Goal: Task Accomplishment & Management: Complete application form

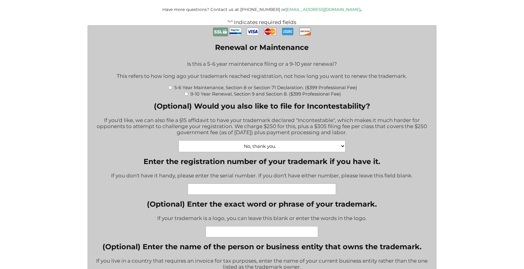
scroll to position [163, 0]
click at [215, 191] on input "Enter the registration number of your trademark if you have it." at bounding box center [261, 188] width 148 height 11
type input "86775659"
click at [309, 148] on select "No, thank you. Yes, Incontestability for one class. ($555) Yes, Incontestabilit…" at bounding box center [261, 146] width 167 height 12
select select "Yes, Incontestability for one class. ($555)|555"
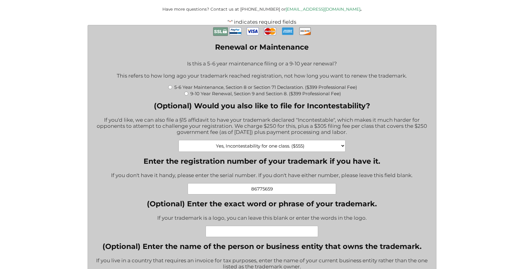
click at [178, 143] on select "No, thank you. Yes, Incontestability for one class. ($555) Yes, Incontestabilit…" at bounding box center [261, 146] width 167 height 12
type input "$555.00"
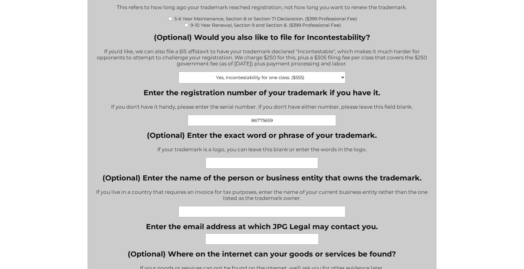
scroll to position [235, 0]
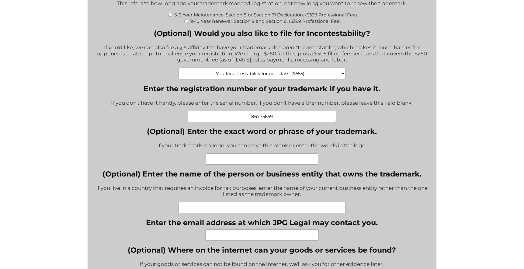
click at [235, 163] on input "(Optional) Enter the exact word or phrase of your trademark." at bounding box center [261, 158] width 112 height 11
type input "SEASONS IN MALIBU"
type input "don@seasonsmalibu.com"
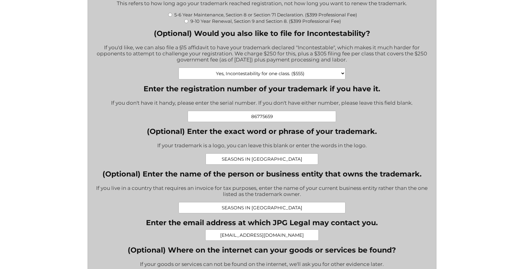
click at [290, 212] on input "SEASONS IN MALIBU" at bounding box center [261, 207] width 167 height 11
type input "S"
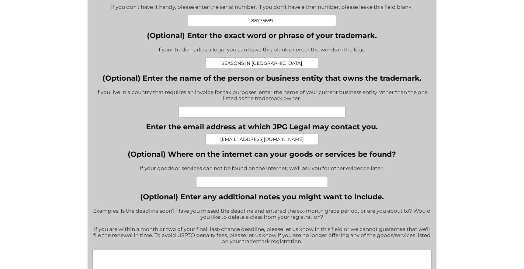
scroll to position [326, 0]
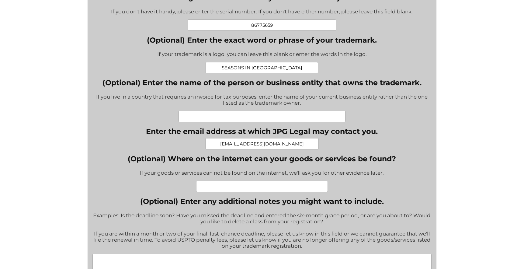
click at [217, 188] on input "(Optional) Where on the internet can your goods or services be found?" at bounding box center [262, 185] width 132 height 11
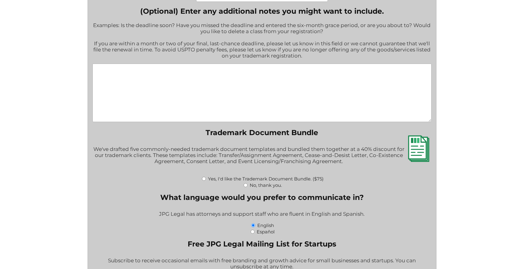
scroll to position [516, 0]
type input "SEASONSMALIBU.COM"
click at [245, 187] on input "No, thank you." at bounding box center [245, 185] width 4 height 4
radio input "true"
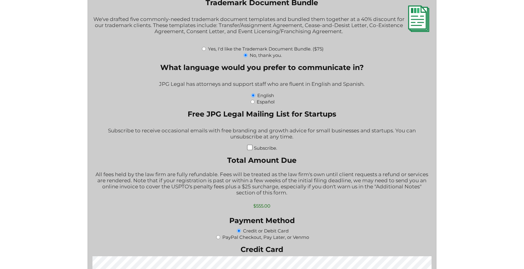
scroll to position [647, 0]
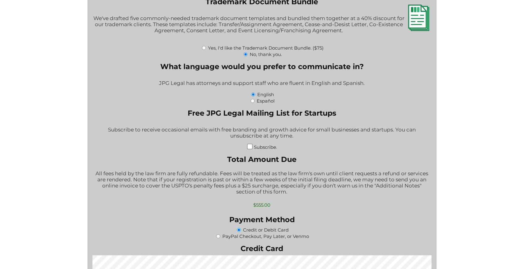
click at [249, 149] on input "Subscribe." at bounding box center [249, 146] width 5 height 5
checkbox input "true"
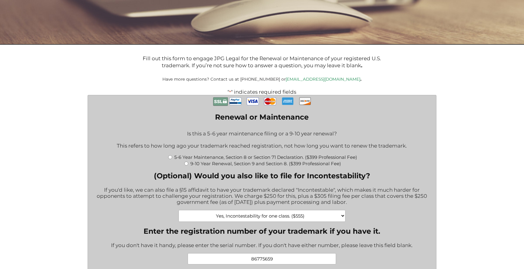
scroll to position [104, 0]
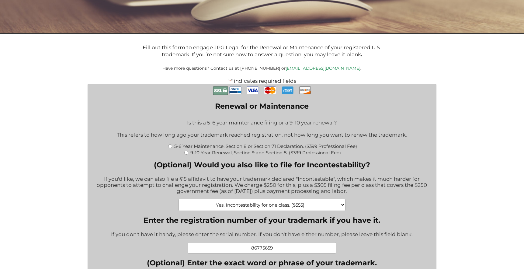
click at [186, 154] on input "9-10 Year Renewal, Section 9 and Section 8. ($399 Professional Fee)" at bounding box center [186, 152] width 4 height 4
radio input "true"
type input "$1,619.00"
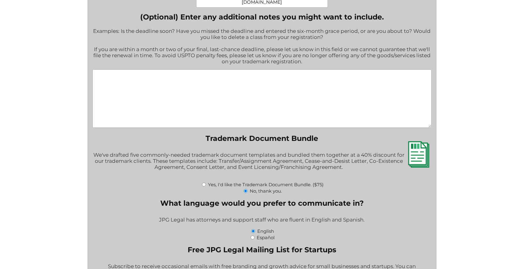
scroll to position [555, 0]
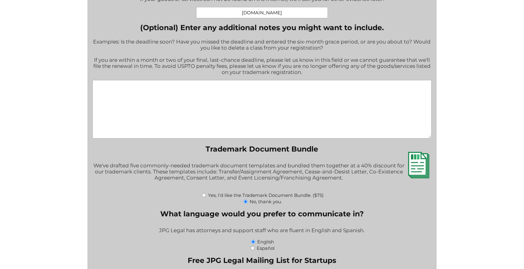
click at [107, 96] on textarea "(Optional) Enter any additional notes you might want to include." at bounding box center [261, 109] width 339 height 58
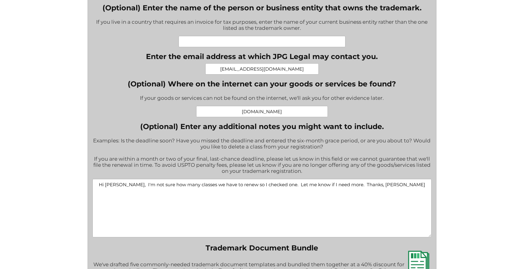
scroll to position [452, 0]
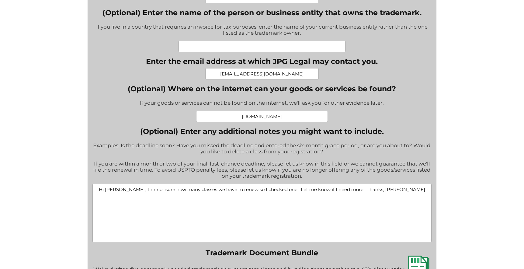
type textarea "Hi Jeremy, I'm not sure how many classes we have to renew so I checked one. Let…"
click at [189, 51] on input "(Optional) Enter the name of the person or business entity that owns the tradem…" at bounding box center [261, 46] width 167 height 11
type input "SEASONS RECOVERY CENTERS LLC"
click at [418, 120] on div "Renewal or Maintenance * Is this a 5-6 year maintenance filing or a 9-10 year r…" at bounding box center [261, 147] width 339 height 820
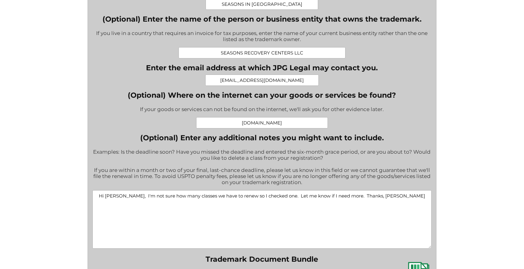
scroll to position [450, 0]
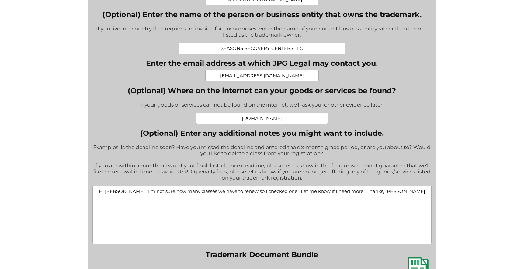
click at [406, 198] on textarea "Hi Jeremy, I'm not sure how many classes we have to renew so I checked one. Let…" at bounding box center [261, 214] width 339 height 58
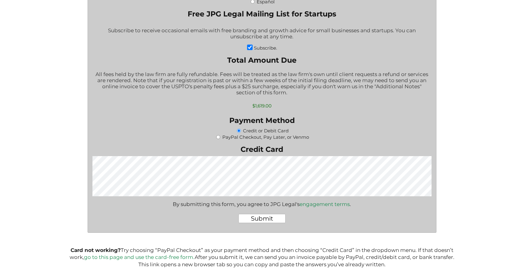
scroll to position [802, 0]
type textarea "Hi Jeremy, thanks for the help!"
click at [268, 222] on input "Submit" at bounding box center [261, 217] width 47 height 9
